Goal: Task Accomplishment & Management: Manage account settings

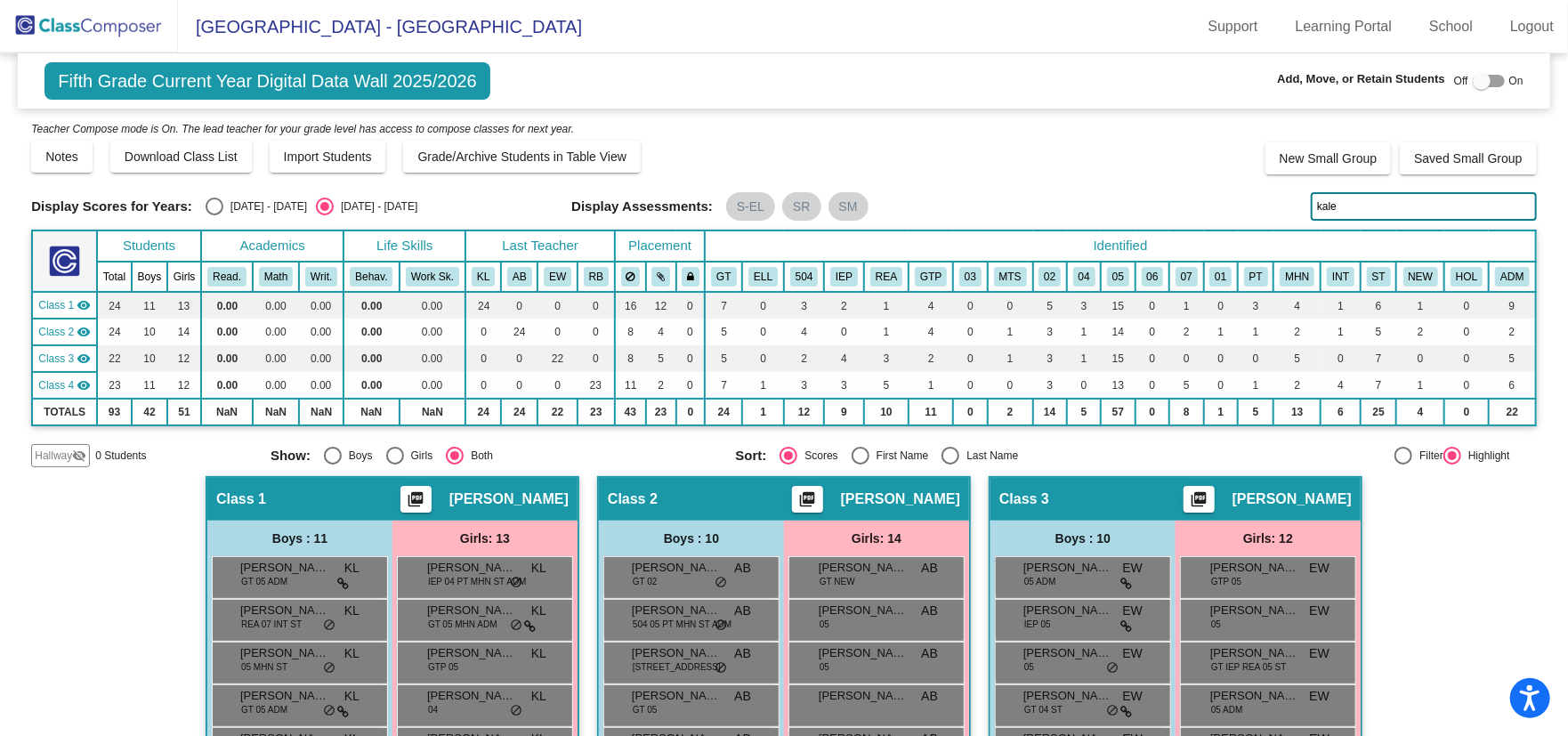
click at [101, 36] on img at bounding box center [89, 26] width 178 height 53
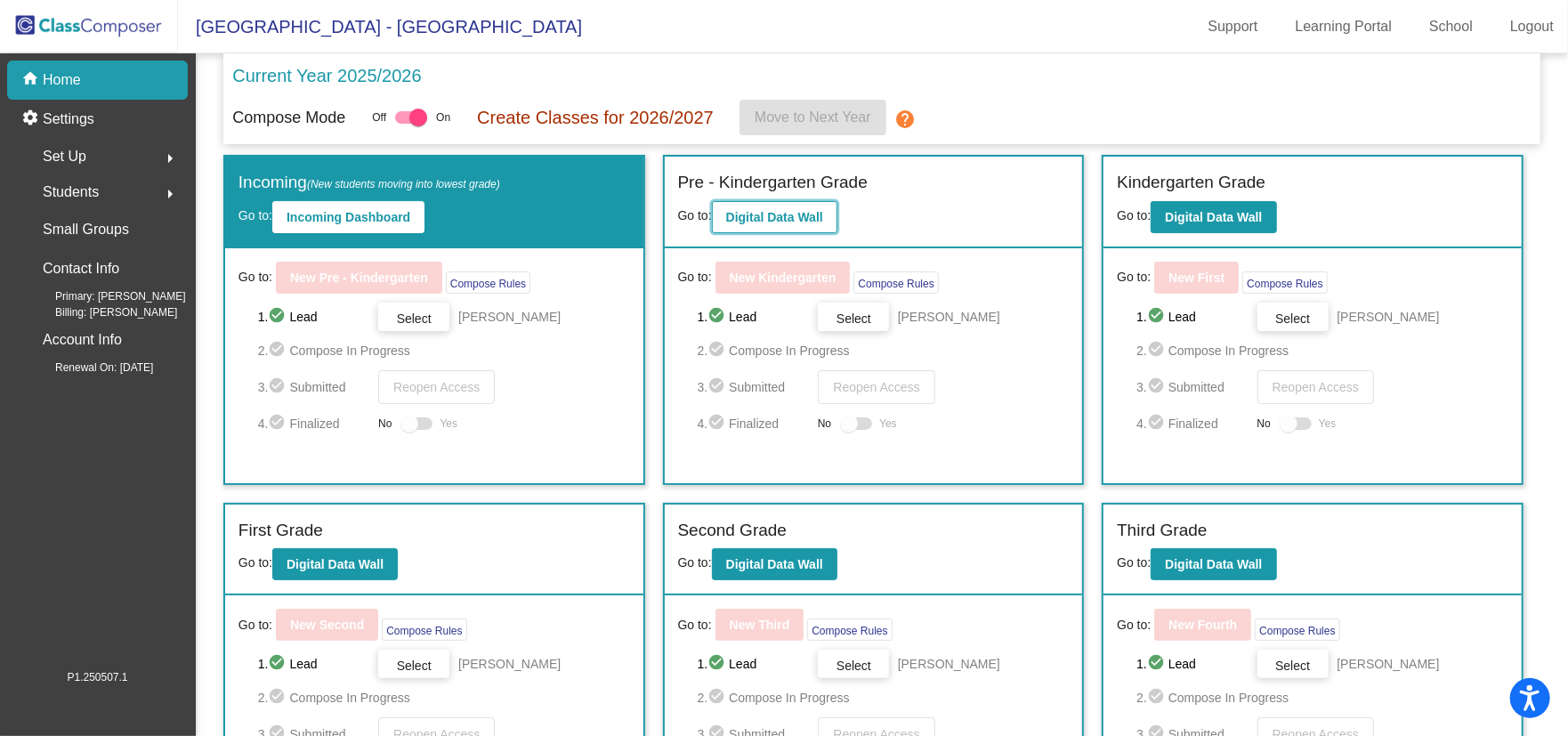
click at [780, 222] on b "Digital Data Wall" at bounding box center [774, 217] width 97 height 14
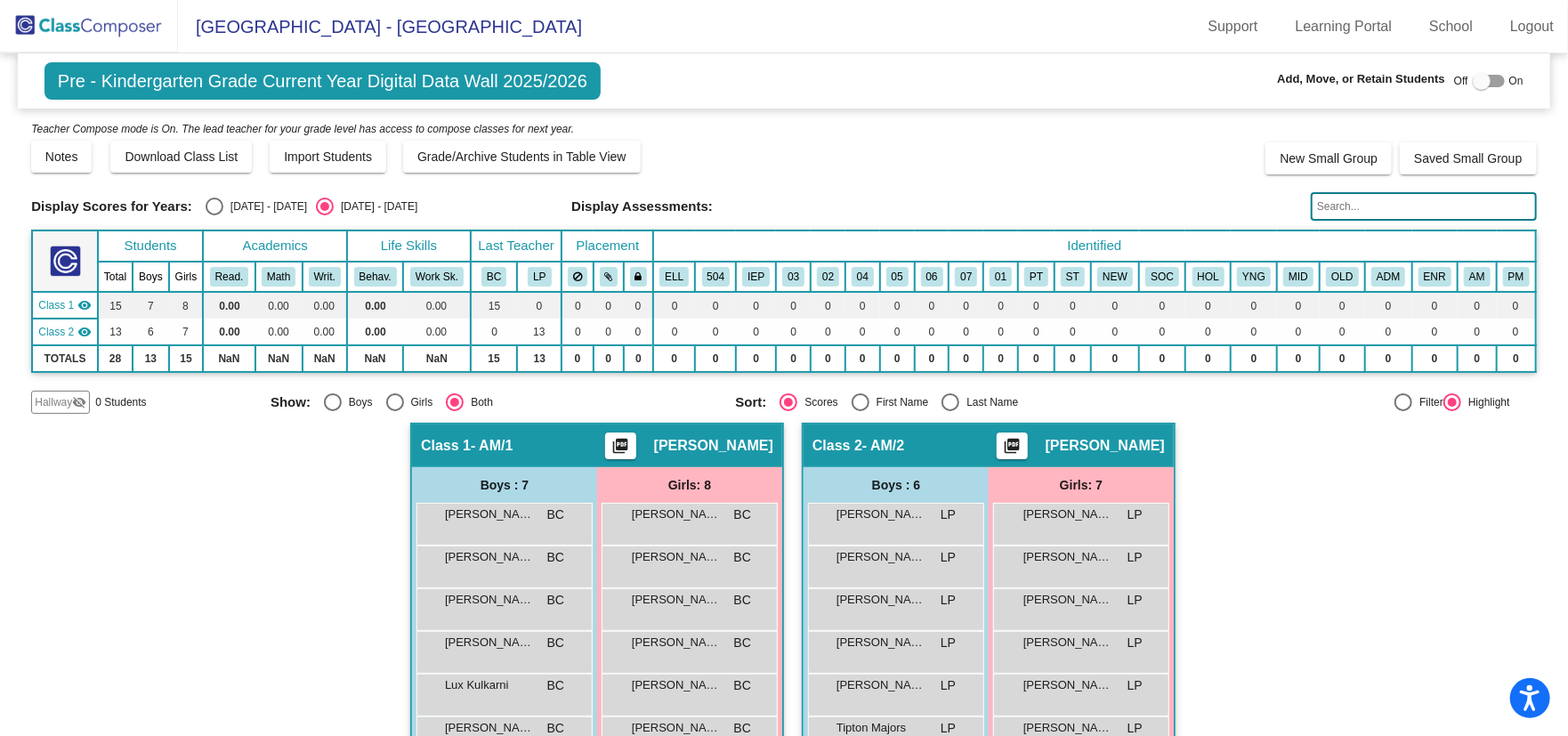
click at [1480, 83] on div at bounding box center [1482, 81] width 18 height 18
checkbox input "true"
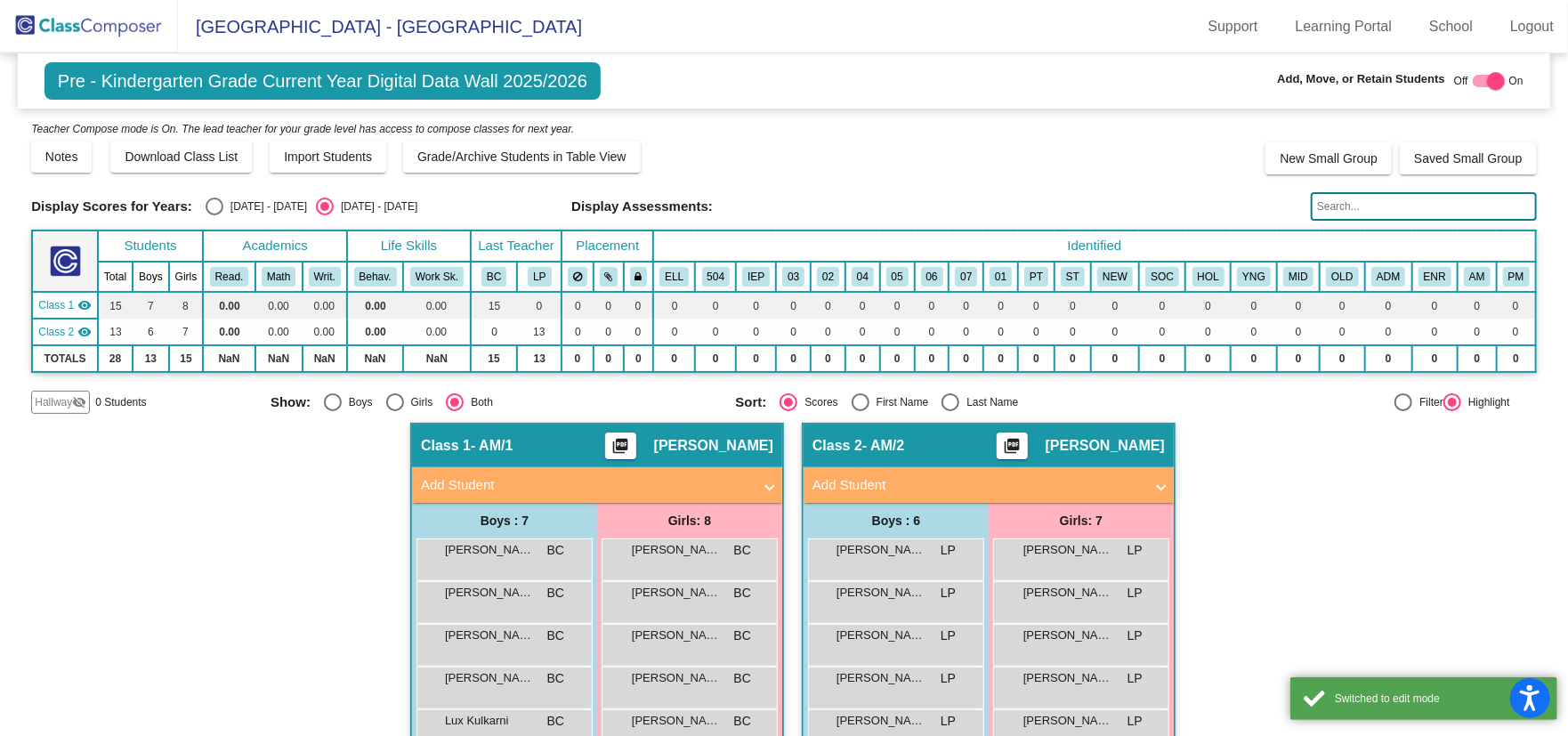
click at [1384, 216] on input "text" at bounding box center [1424, 206] width 226 height 28
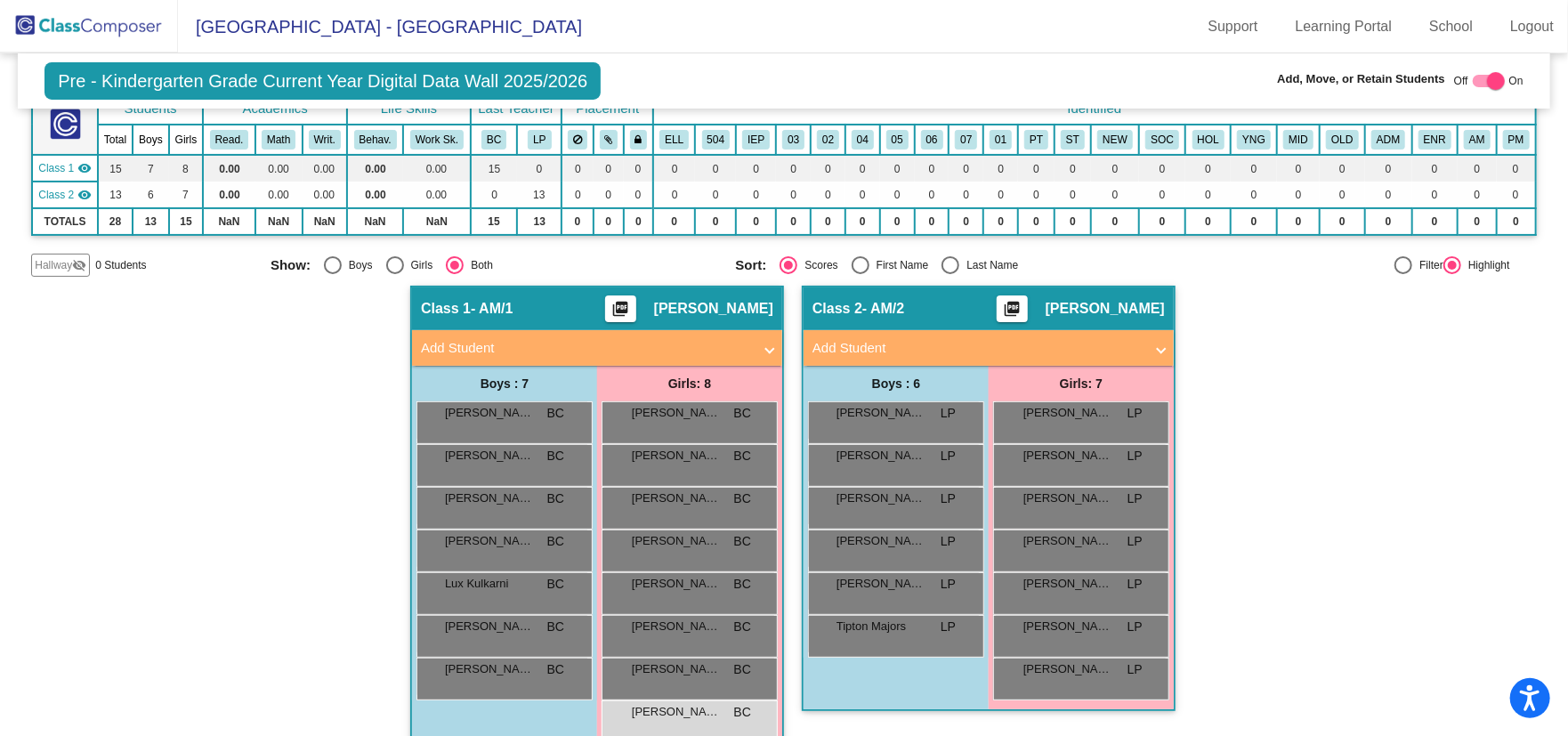
scroll to position [170, 0]
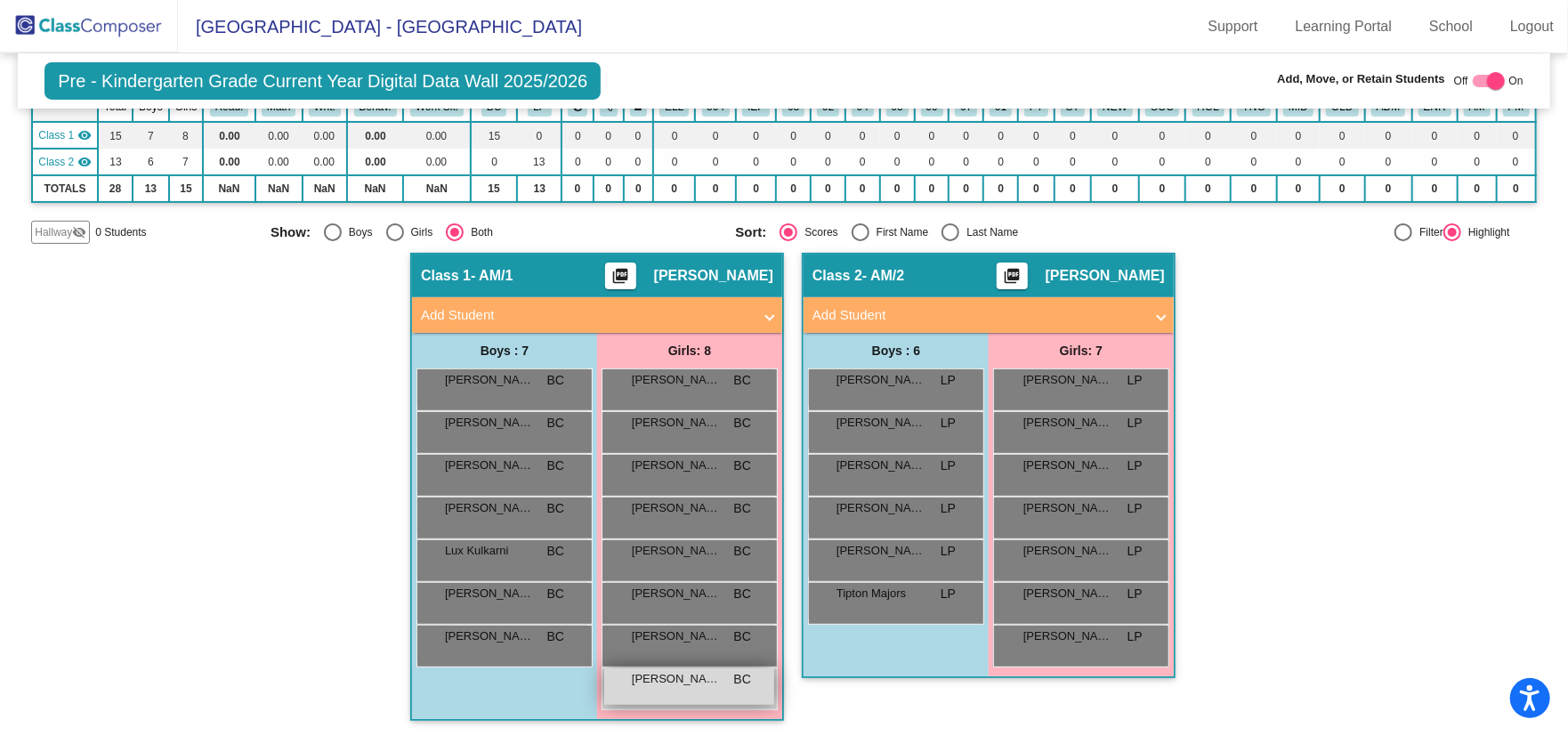
type input "sethi"
click at [663, 689] on div "[PERSON_NAME] BC lock do_not_disturb_alt" at bounding box center [689, 686] width 170 height 36
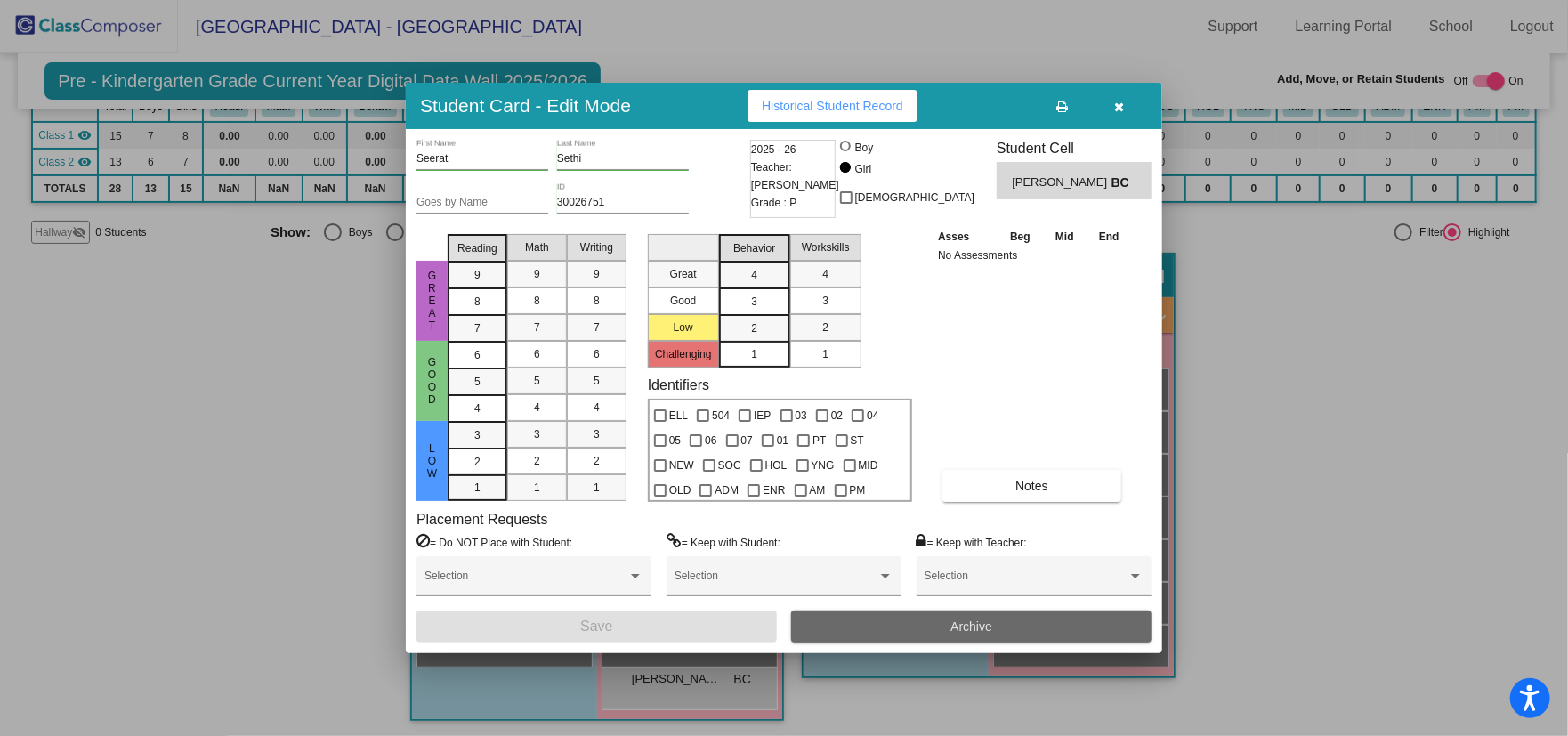
click at [847, 633] on button "Archive" at bounding box center [971, 627] width 360 height 32
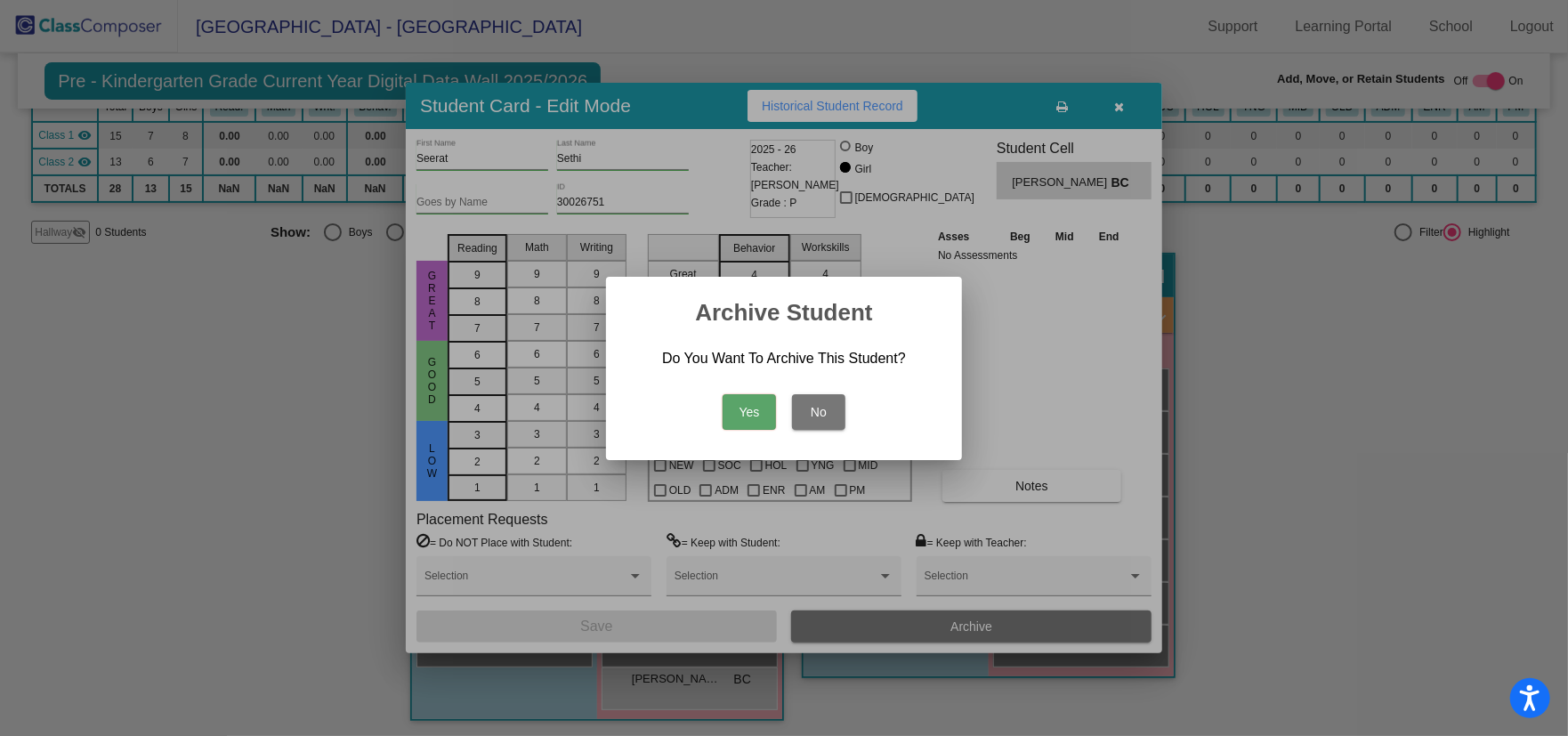
click at [750, 419] on button "Yes" at bounding box center [749, 412] width 53 height 36
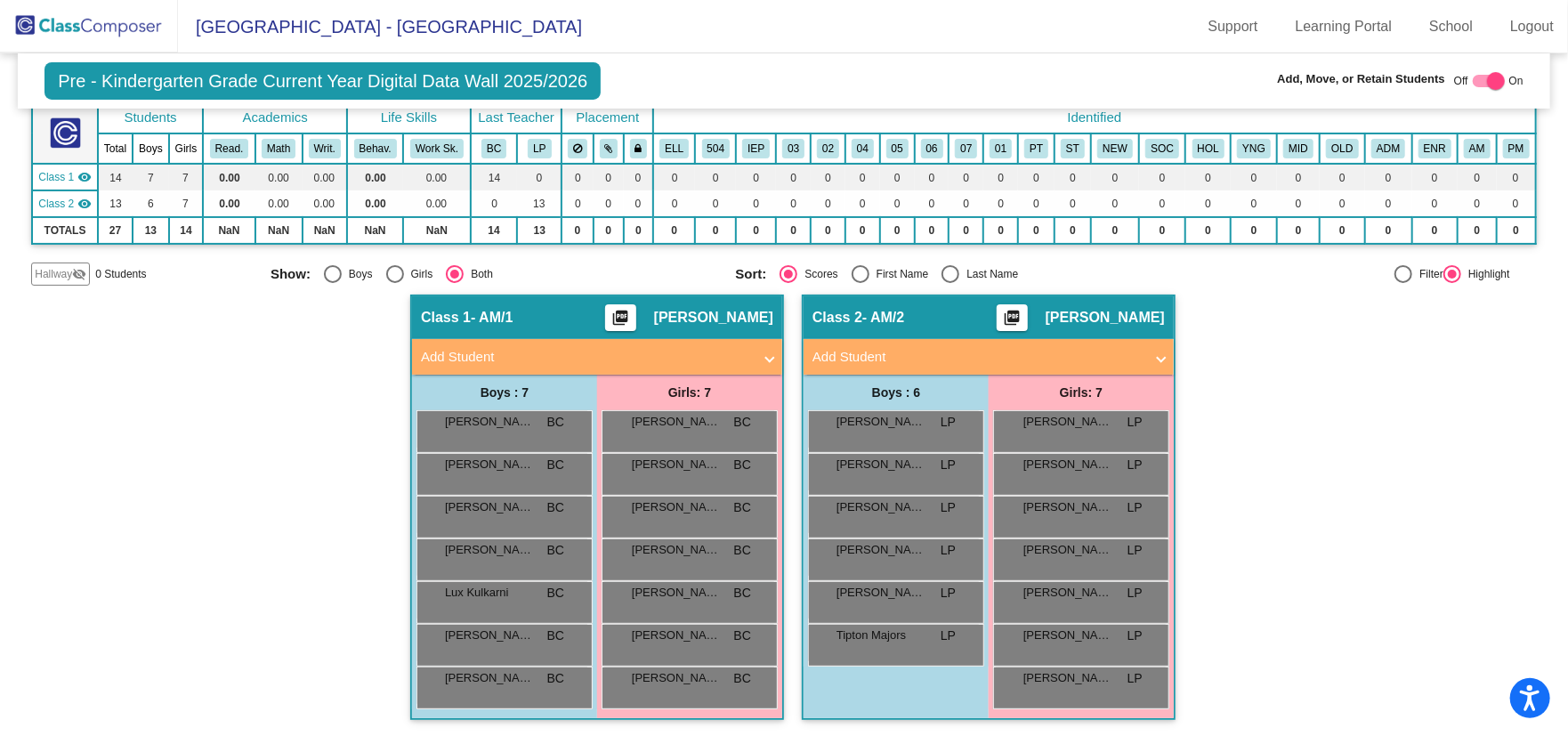
scroll to position [0, 0]
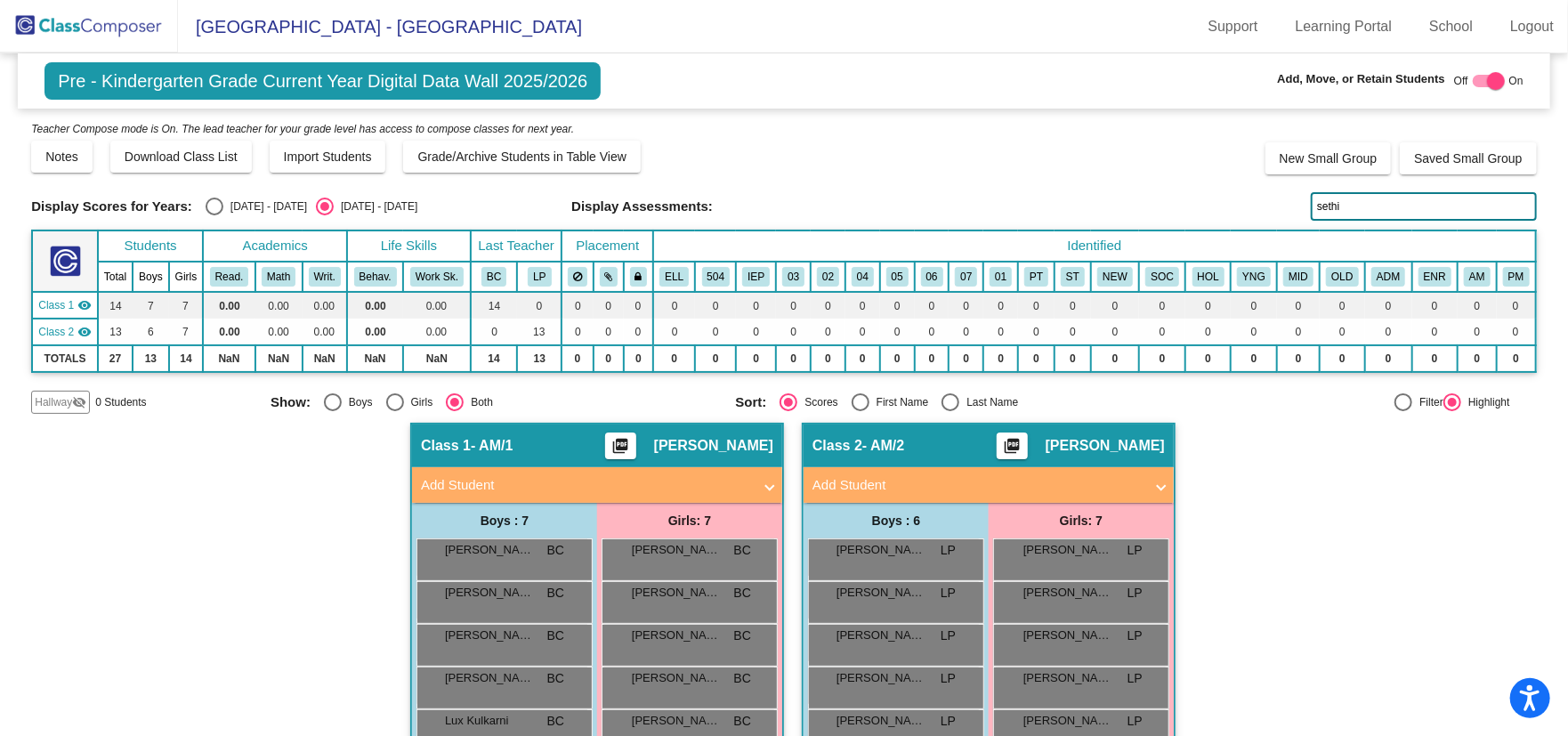
click at [327, 492] on div "Hallway - Hallway Class picture_as_pdf Add Student First Name Last Name Student…" at bounding box center [784, 644] width 1506 height 443
